Goal: Navigation & Orientation: Find specific page/section

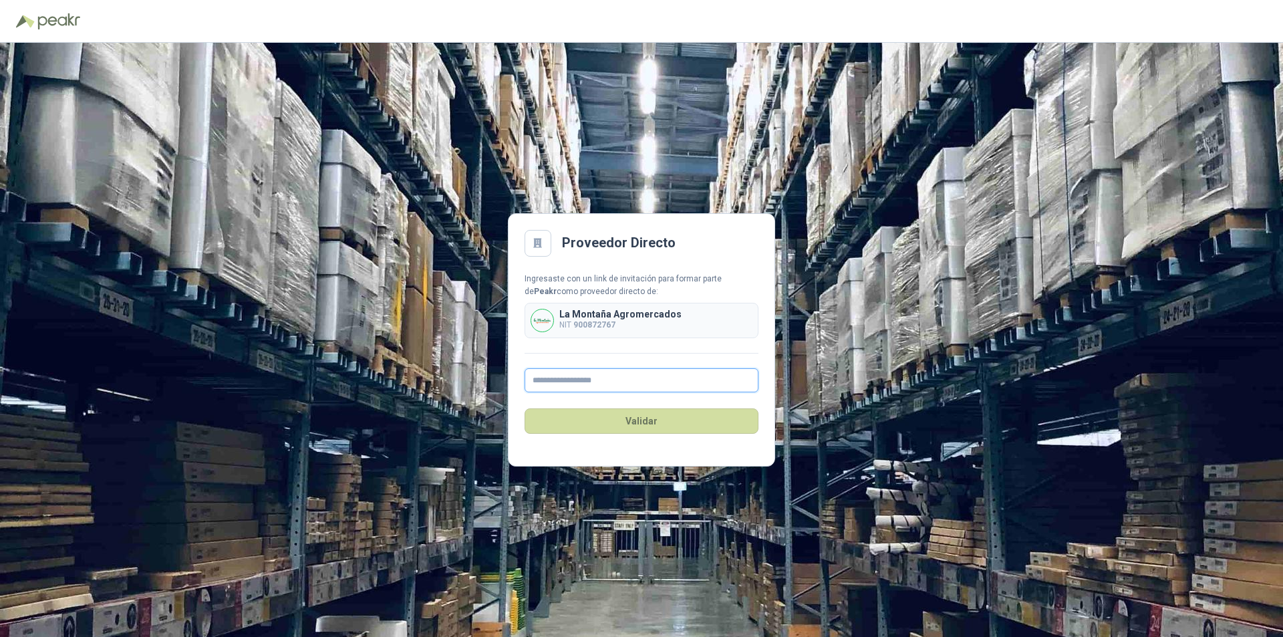
click at [583, 383] on input "text" at bounding box center [641, 380] width 234 height 24
type input "**********"
click at [643, 424] on button "Validar" at bounding box center [641, 420] width 234 height 25
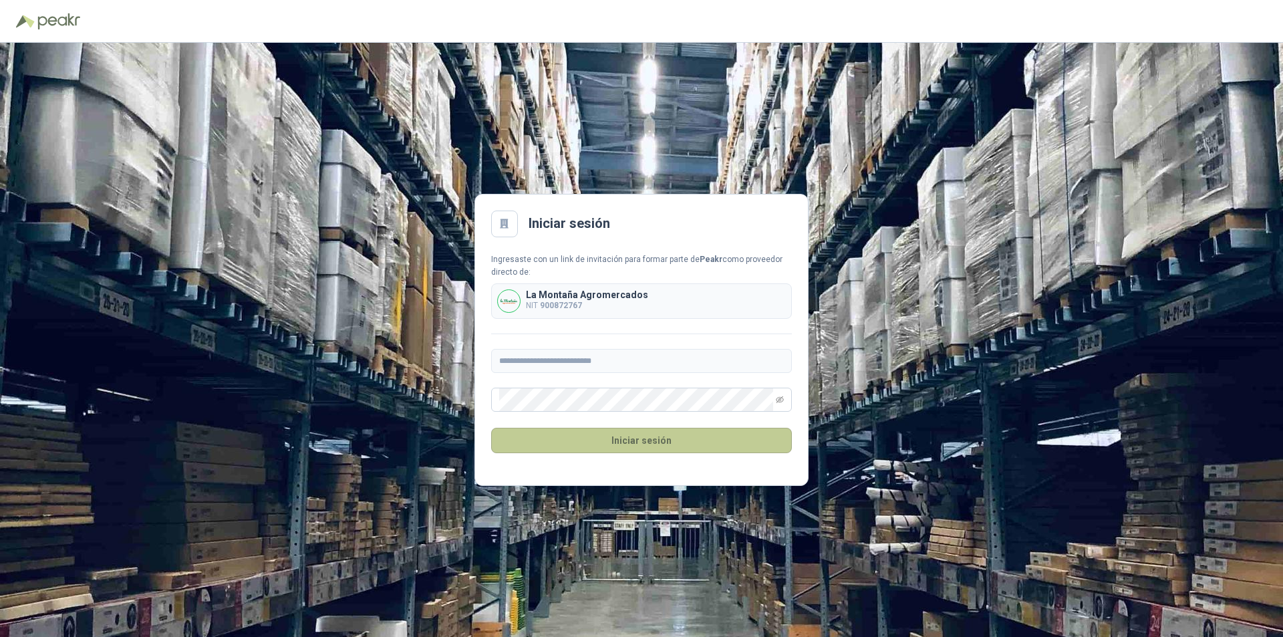
click at [635, 446] on button "Iniciar sesión" at bounding box center [641, 440] width 301 height 25
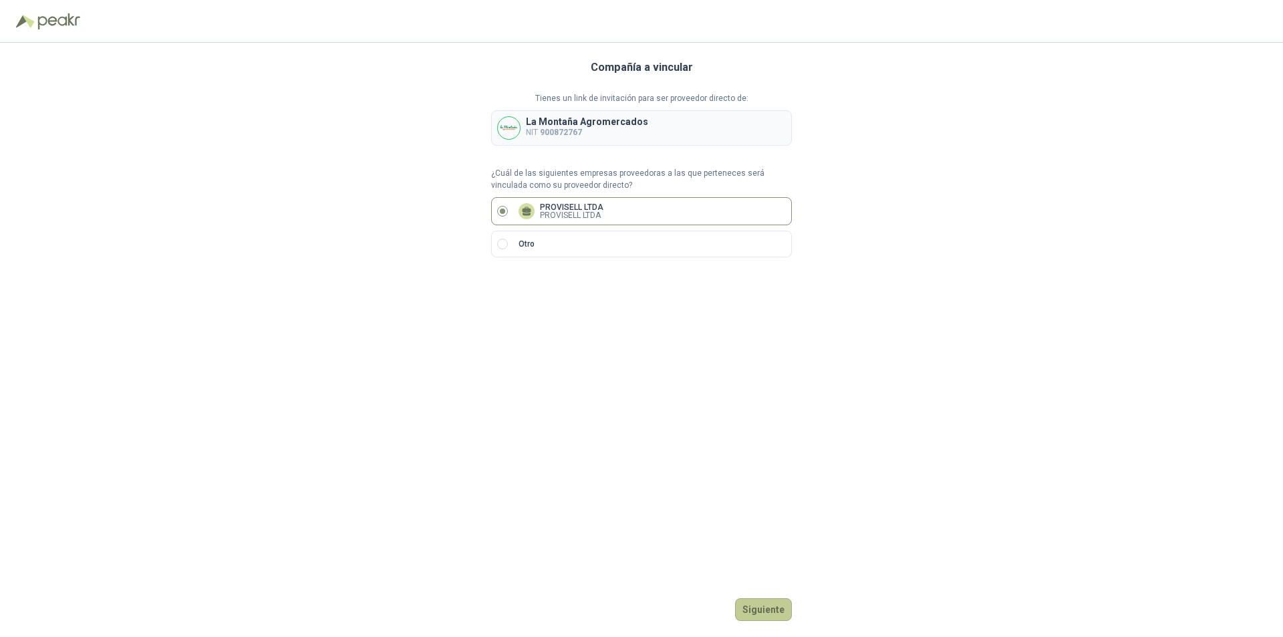
click at [774, 611] on button "Siguiente" at bounding box center [763, 609] width 57 height 23
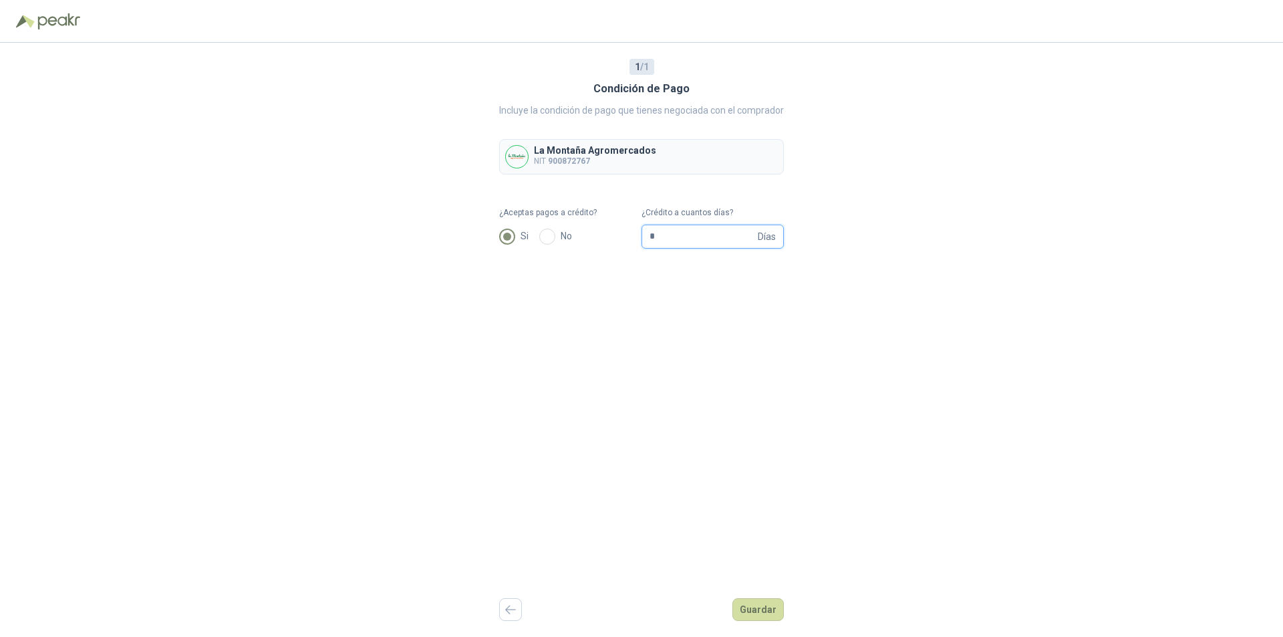
click at [698, 236] on input "*" at bounding box center [702, 236] width 106 height 23
type input "**"
click at [766, 613] on button "Guardar" at bounding box center [757, 609] width 51 height 23
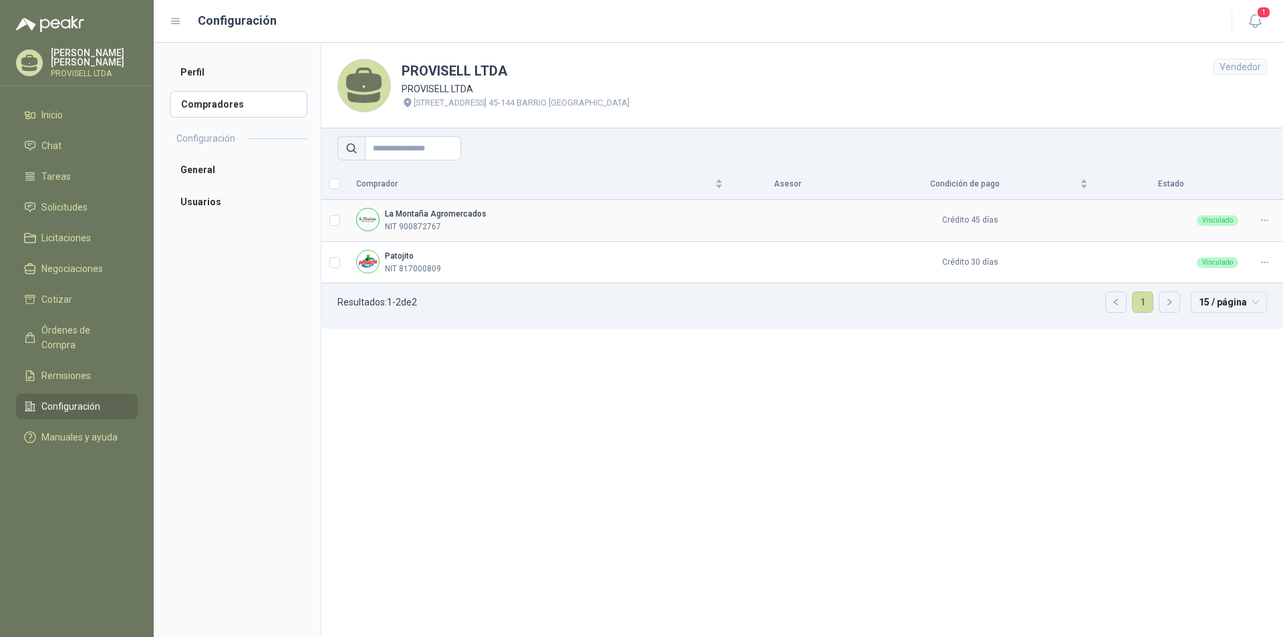
click at [457, 216] on b "La Montaña Agromercados" at bounding box center [436, 213] width 102 height 9
click at [211, 168] on li "General" at bounding box center [239, 169] width 138 height 27
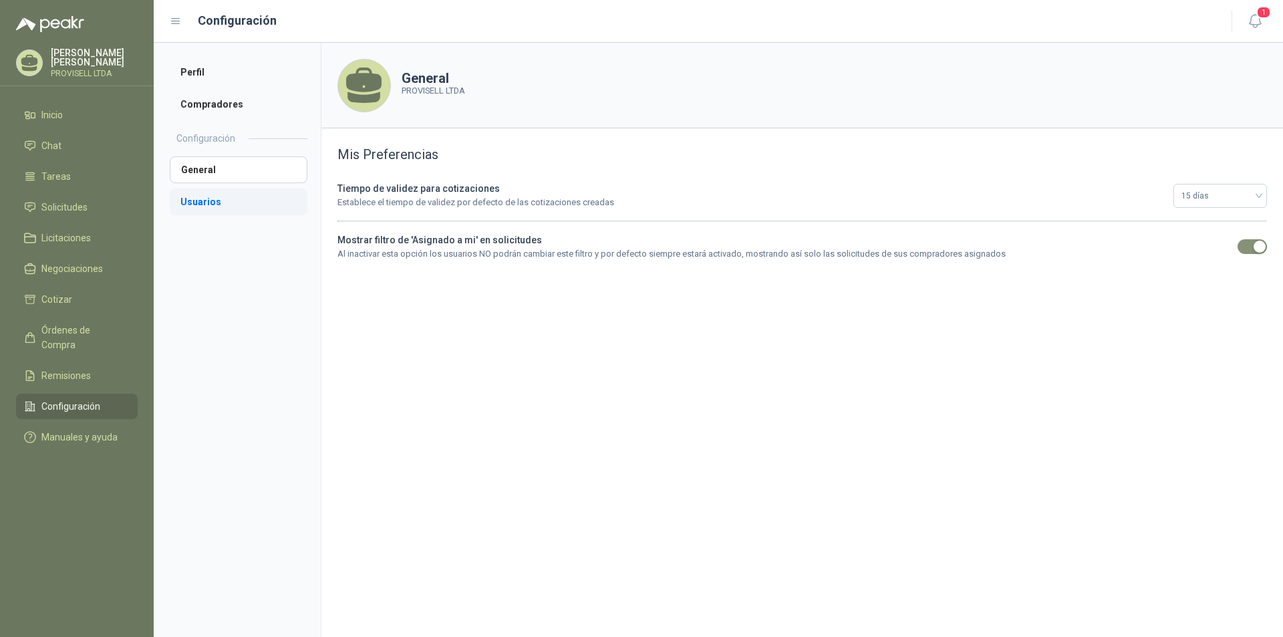
click at [200, 196] on li "Usuarios" at bounding box center [239, 201] width 138 height 27
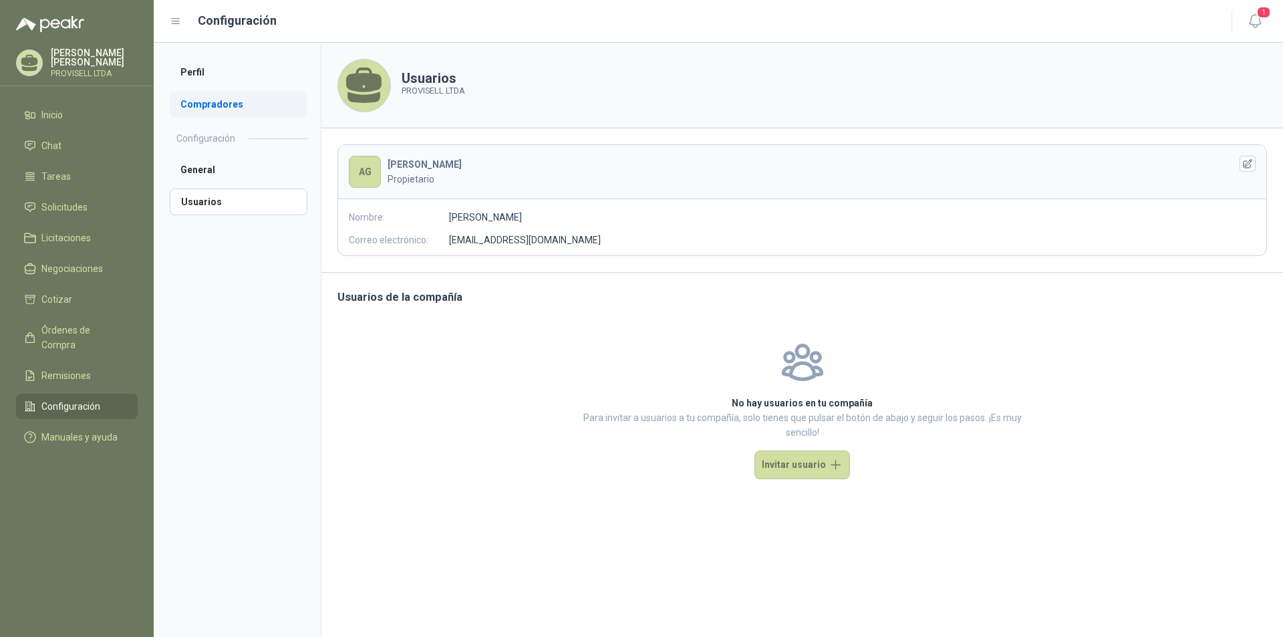
click at [206, 102] on li "Compradores" at bounding box center [239, 104] width 138 height 27
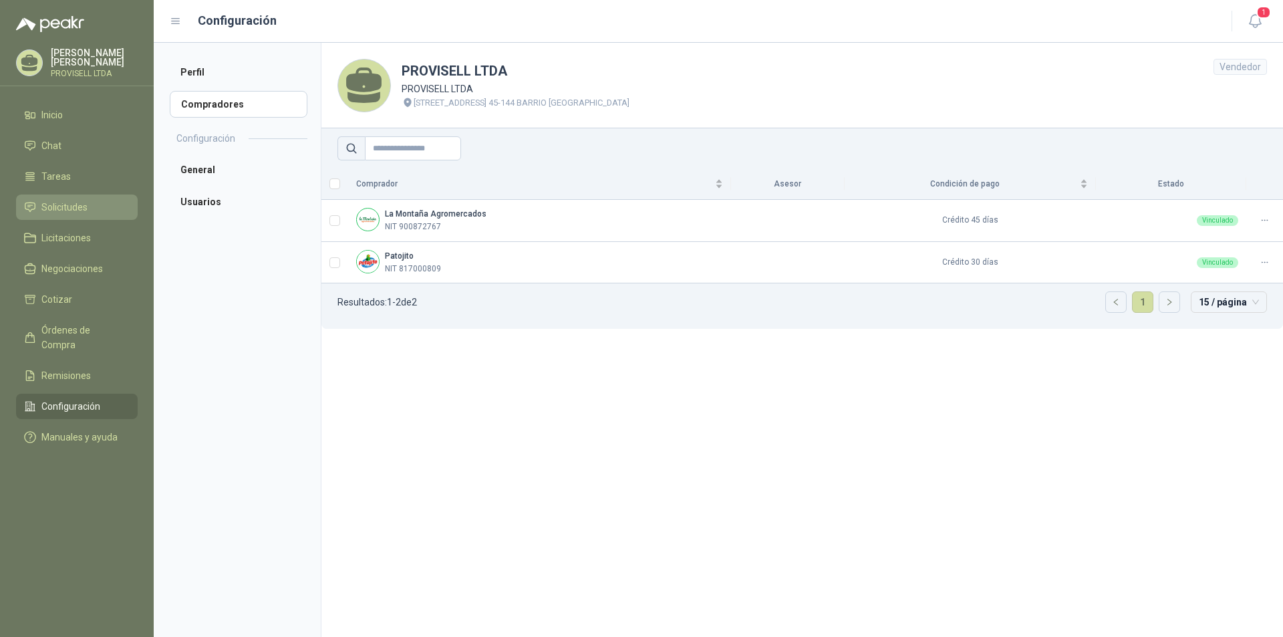
click at [92, 204] on li "Solicitudes" at bounding box center [77, 207] width 106 height 15
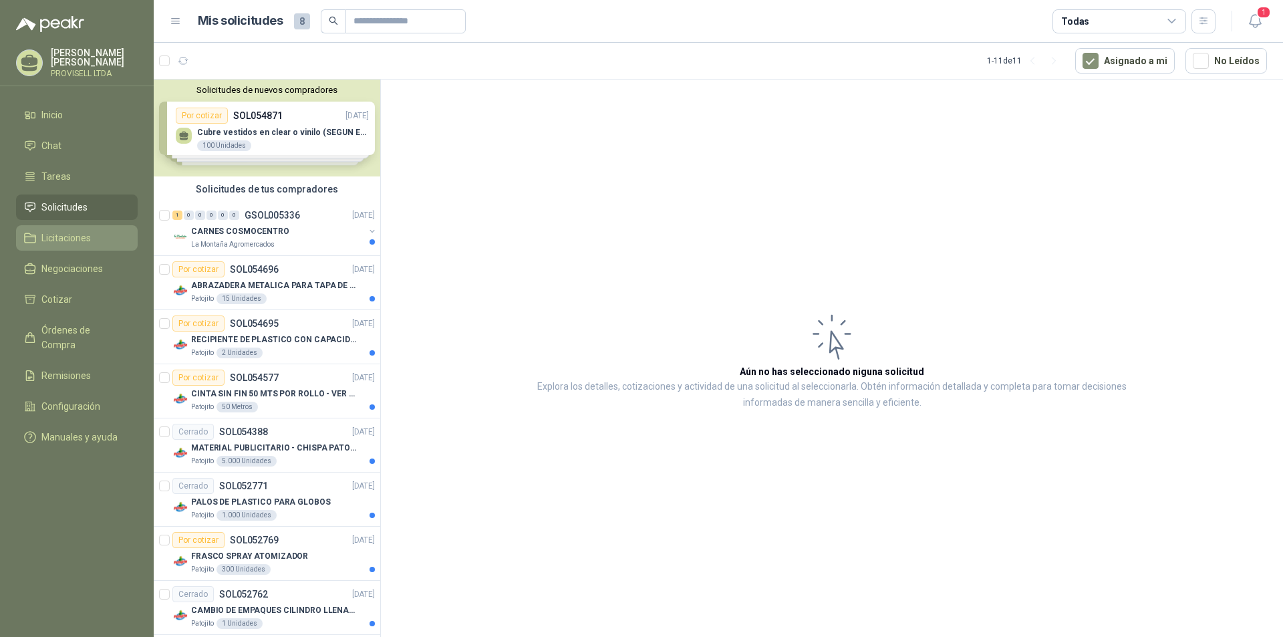
click at [67, 238] on span "Licitaciones" at bounding box center [65, 237] width 49 height 15
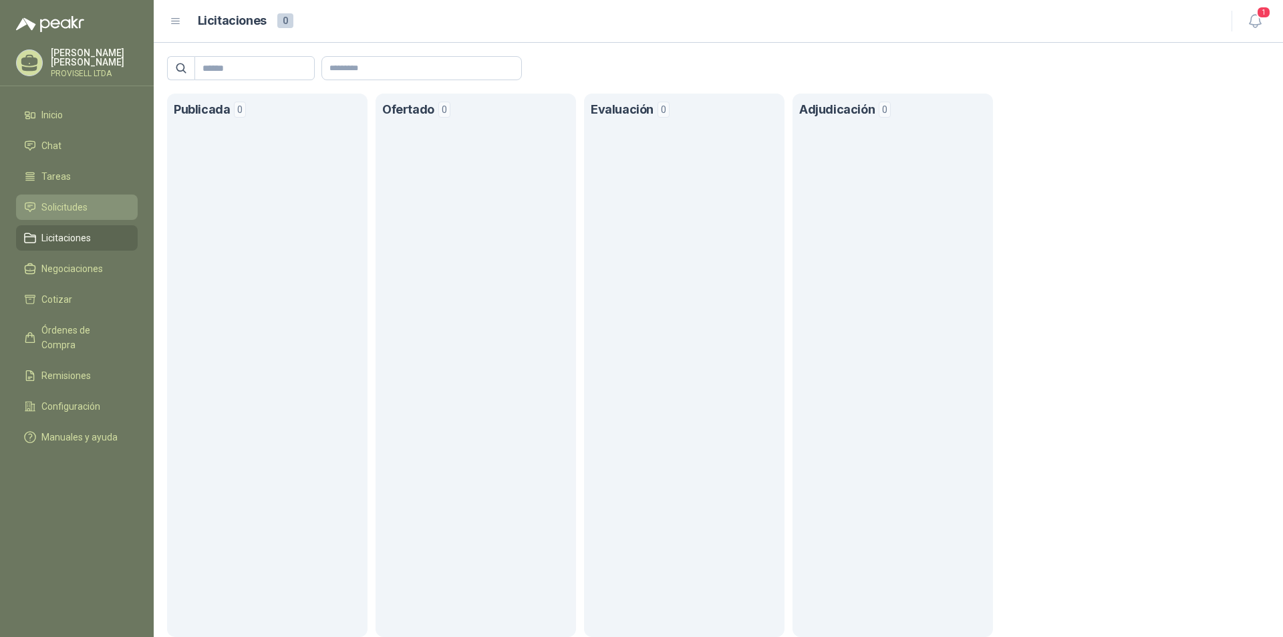
click at [67, 200] on span "Solicitudes" at bounding box center [64, 207] width 46 height 15
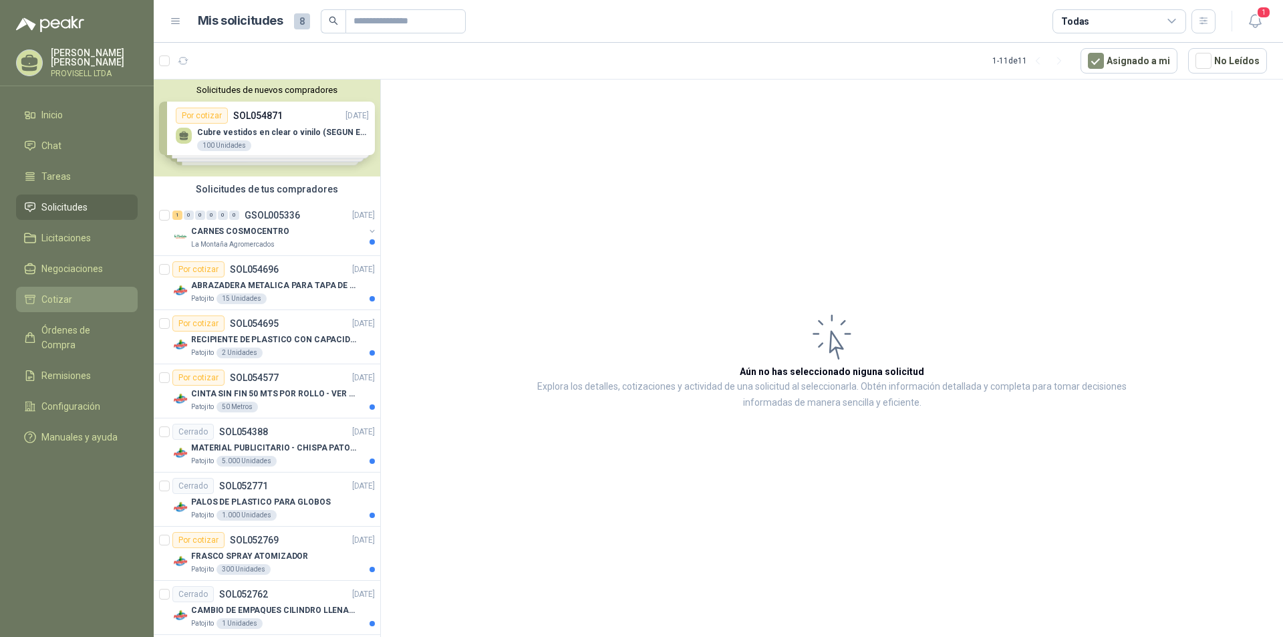
click at [67, 295] on span "Cotizar" at bounding box center [56, 299] width 31 height 15
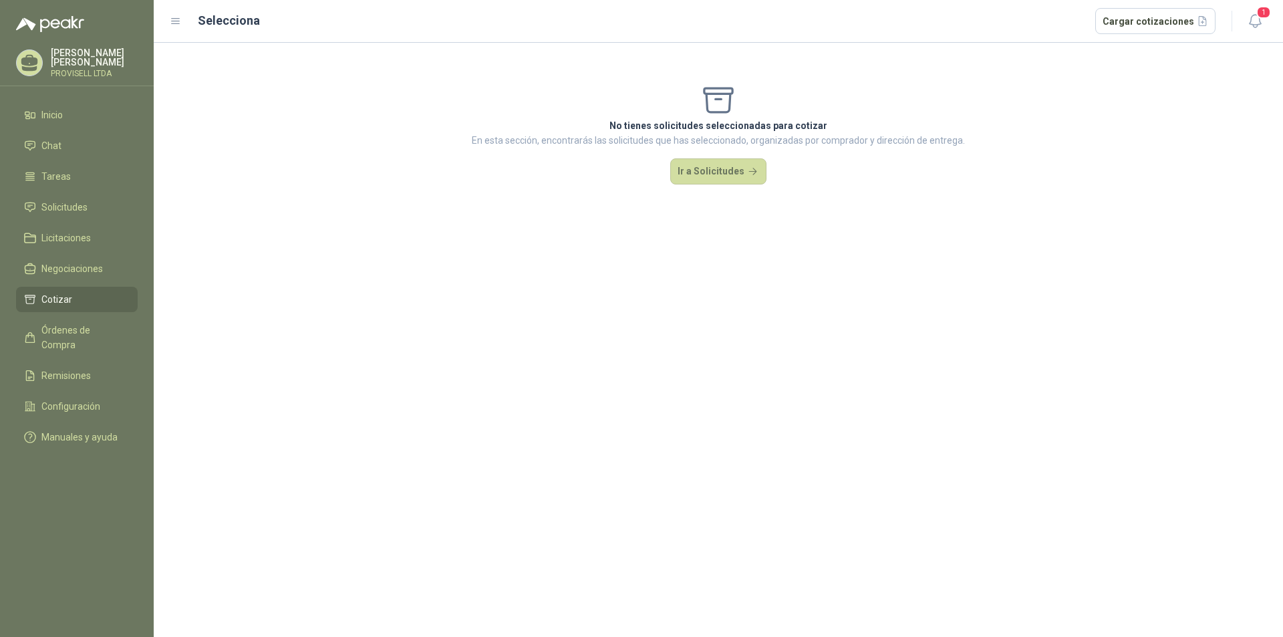
click at [63, 55] on p "[PERSON_NAME]" at bounding box center [94, 57] width 87 height 19
click at [48, 112] on span "Inicio" at bounding box center [51, 115] width 21 height 15
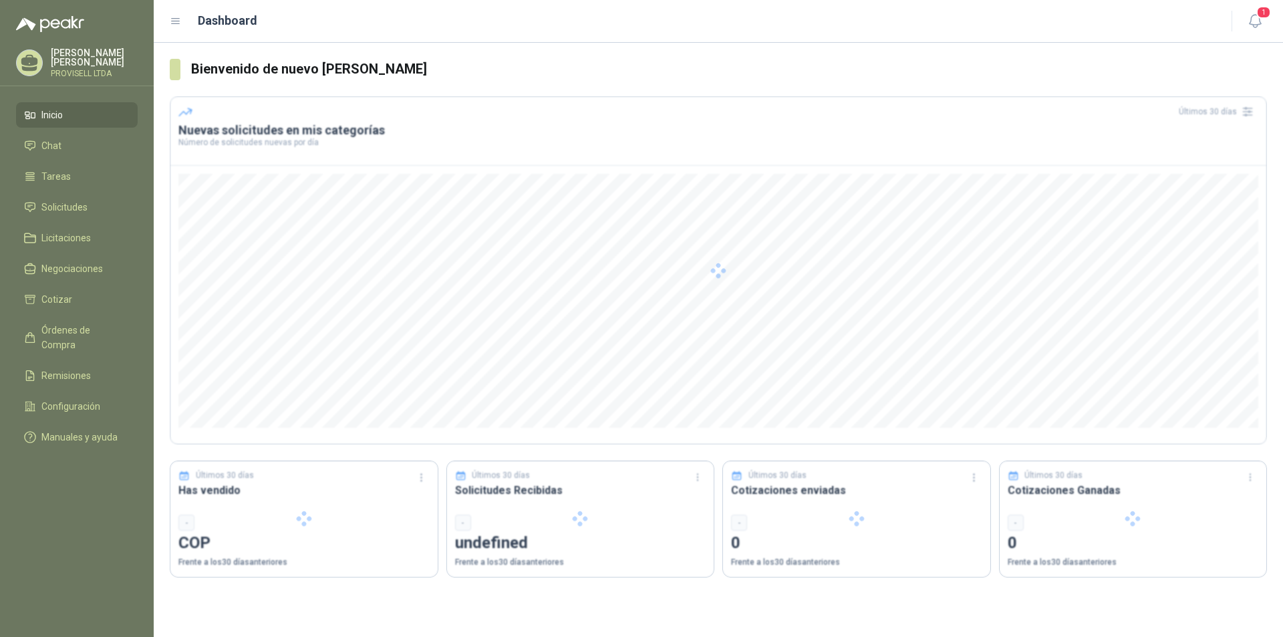
click at [53, 115] on span "Inicio" at bounding box center [51, 115] width 21 height 15
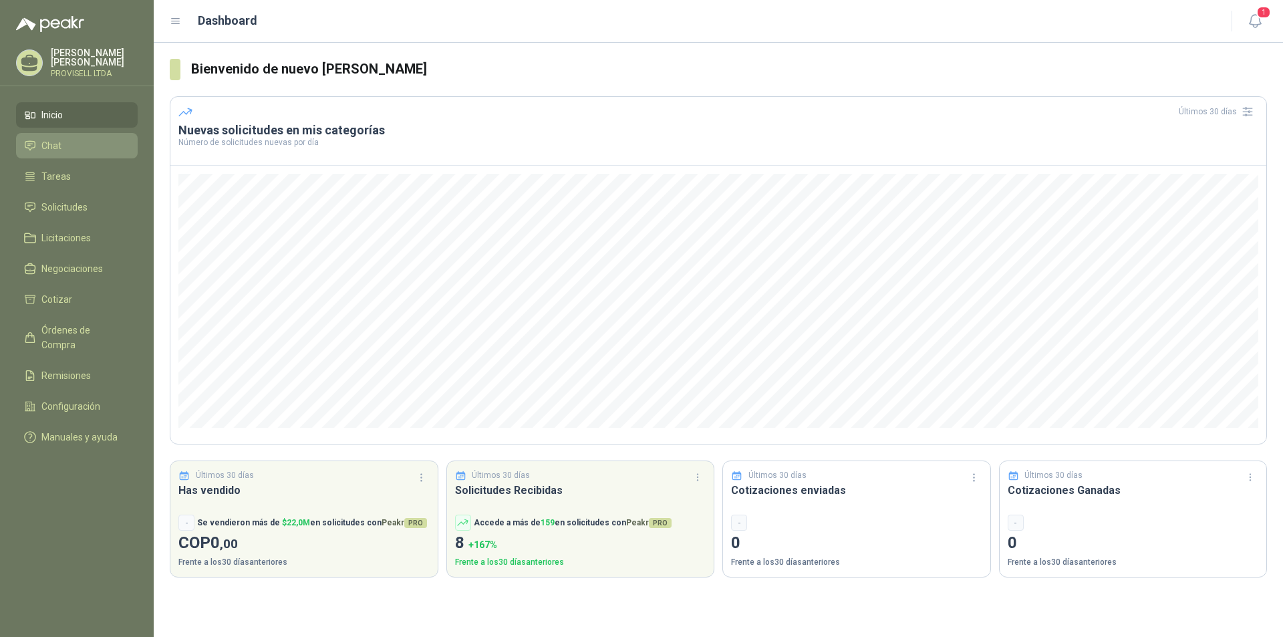
click at [67, 146] on li "Chat" at bounding box center [77, 145] width 106 height 15
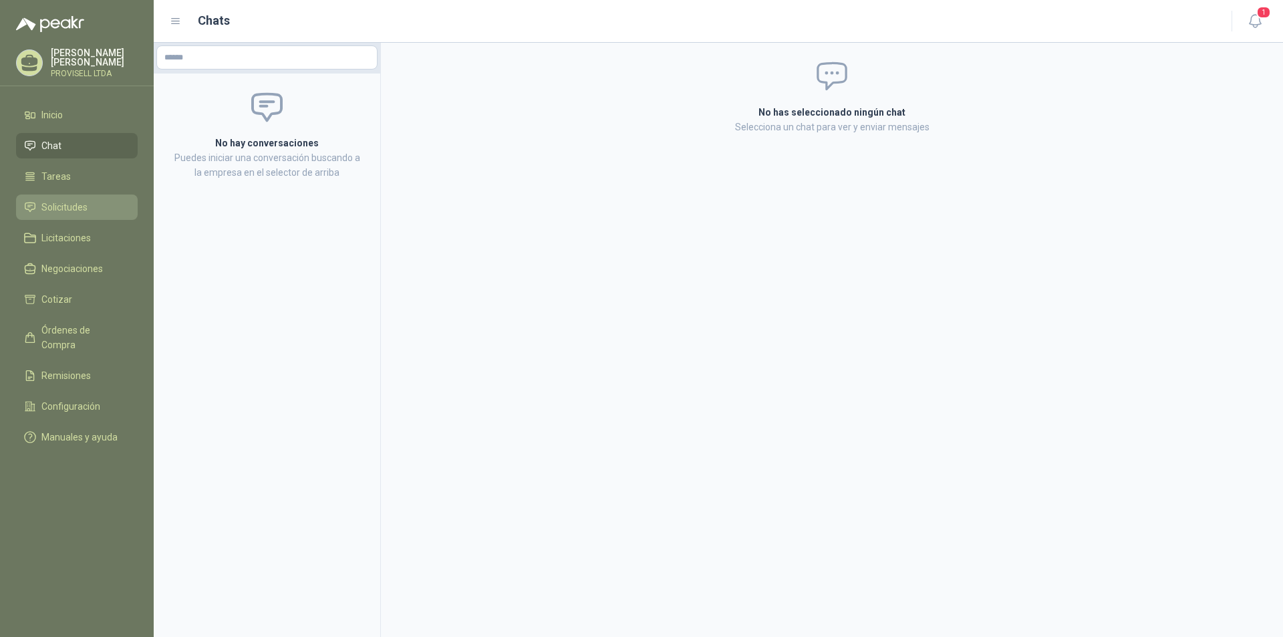
click at [75, 204] on span "Solicitudes" at bounding box center [64, 207] width 46 height 15
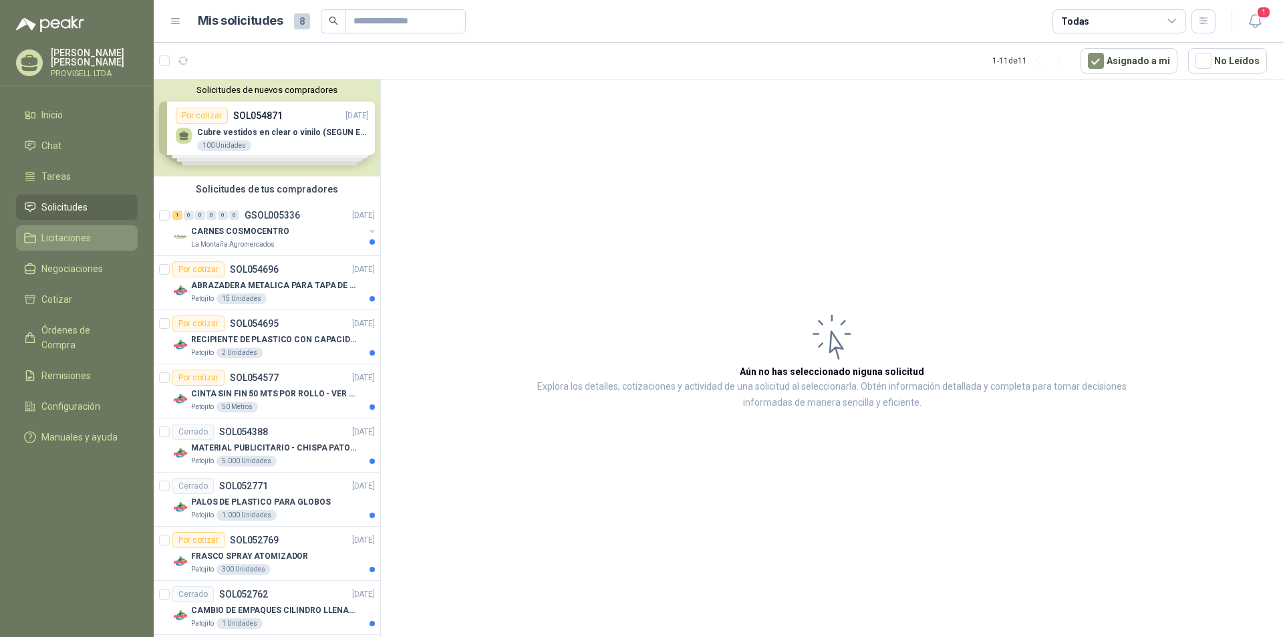
click at [77, 235] on span "Licitaciones" at bounding box center [65, 237] width 49 height 15
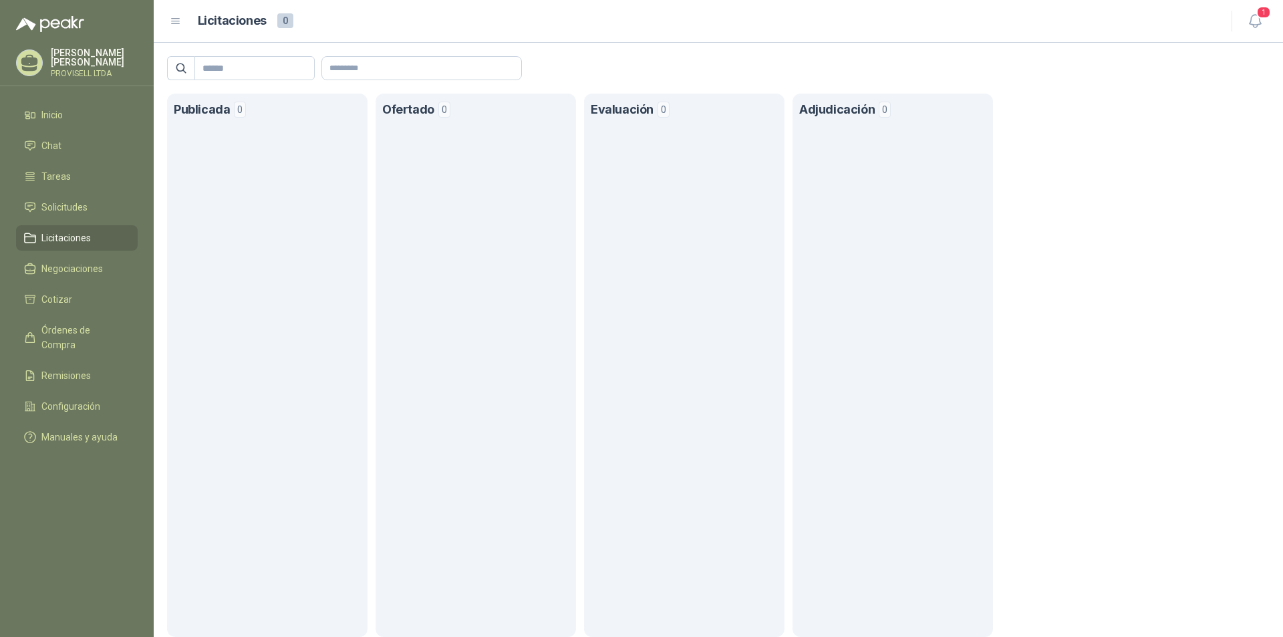
click at [73, 56] on p "[PERSON_NAME]" at bounding box center [94, 57] width 87 height 19
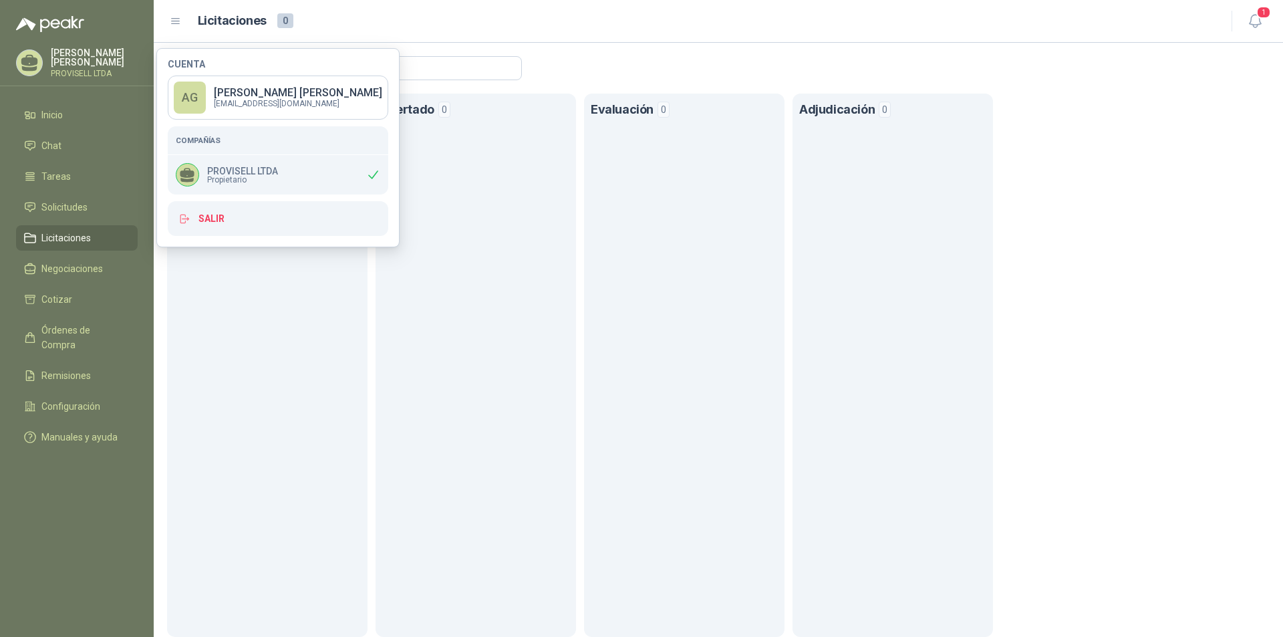
click at [536, 33] on header "Licitaciones 0 1" at bounding box center [718, 21] width 1129 height 43
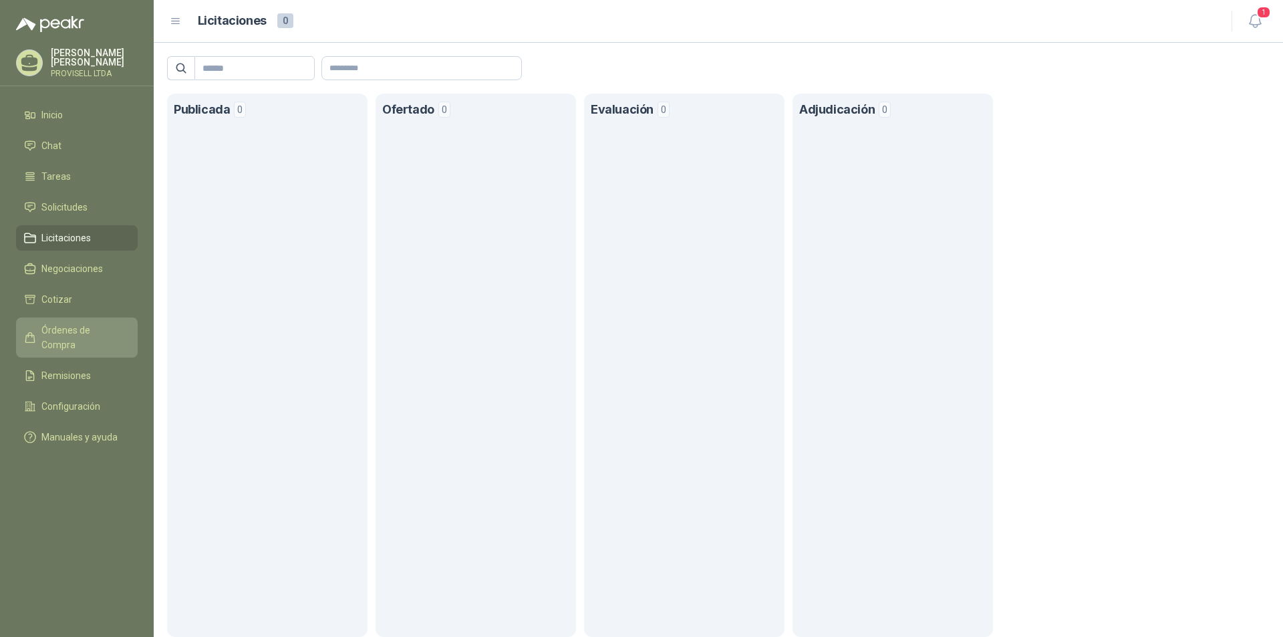
click at [100, 330] on span "Órdenes de Compra" at bounding box center [83, 337] width 84 height 29
